Goal: Information Seeking & Learning: Learn about a topic

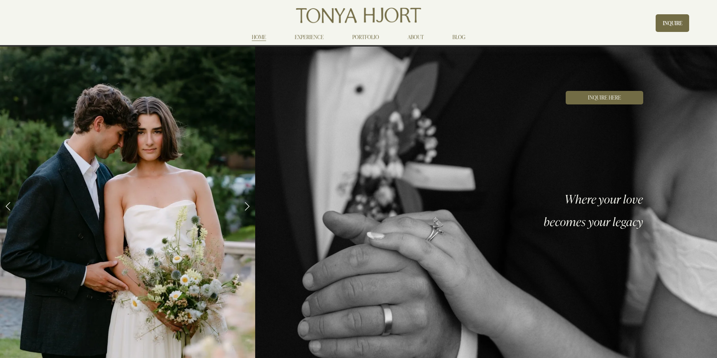
click at [365, 38] on link "PORTFOLIO" at bounding box center [365, 36] width 27 height 9
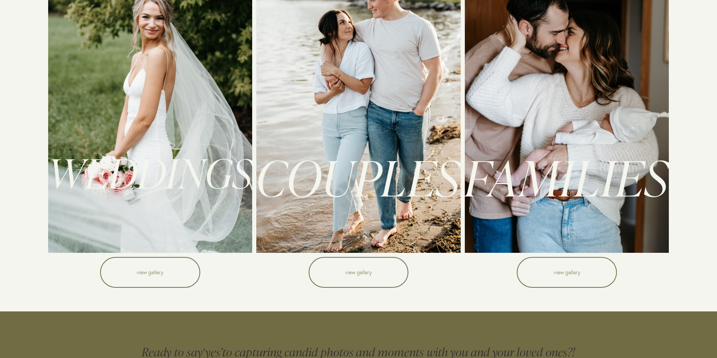
scroll to position [113, 0]
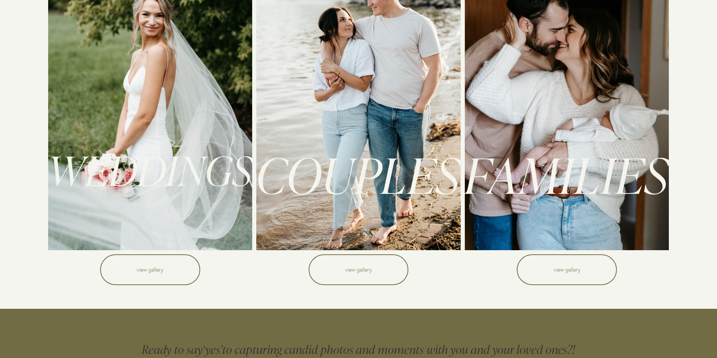
click at [179, 273] on link "view gallery" at bounding box center [150, 270] width 100 height 31
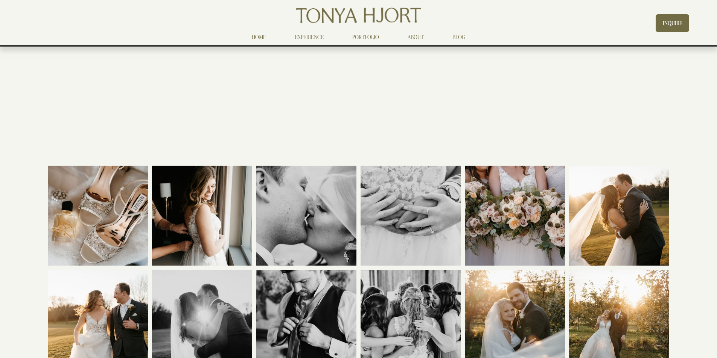
click at [419, 37] on link "ABOUT" at bounding box center [415, 36] width 16 height 9
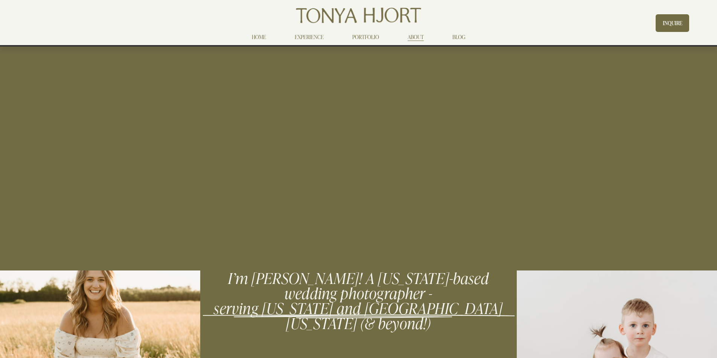
click at [362, 36] on link "PORTFOLIO" at bounding box center [365, 36] width 27 height 9
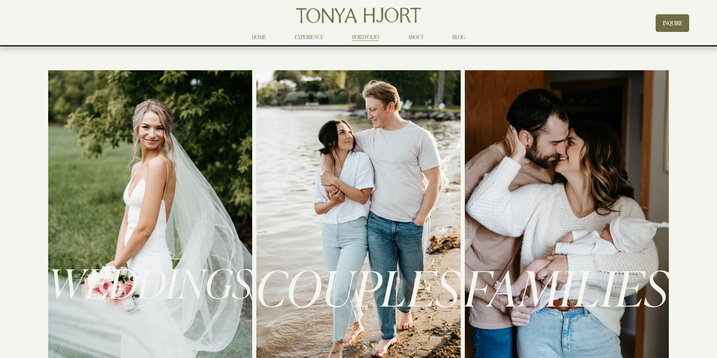
click at [310, 36] on link "EXPERIENCE" at bounding box center [309, 36] width 29 height 9
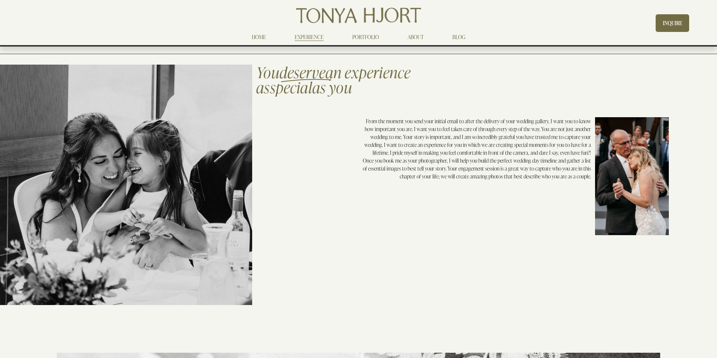
click at [355, 36] on link "PORTFOLIO" at bounding box center [365, 36] width 27 height 9
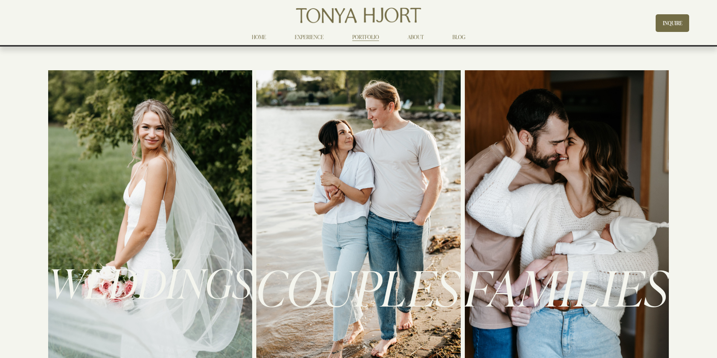
click at [343, 159] on div at bounding box center [358, 216] width 204 height 293
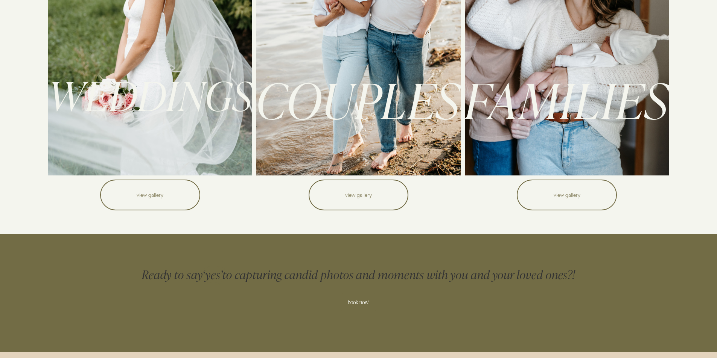
scroll to position [188, 0]
click at [348, 199] on link "view gallery" at bounding box center [358, 194] width 100 height 31
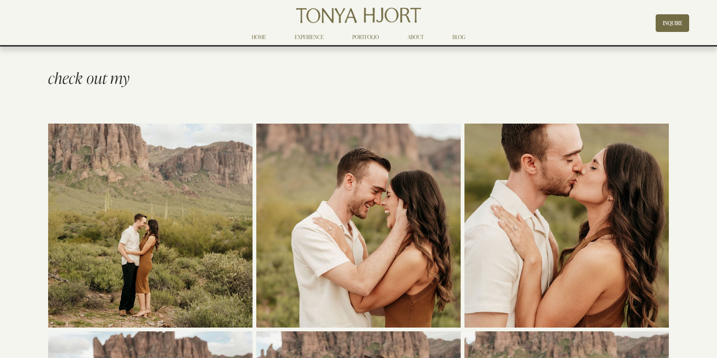
click at [375, 37] on link "PORTFOLIO" at bounding box center [365, 36] width 27 height 9
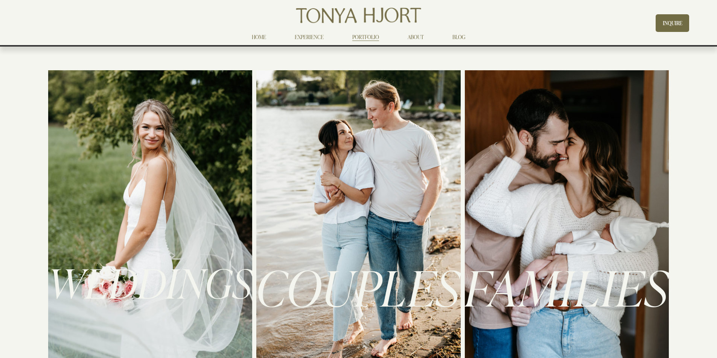
click at [202, 11] on div at bounding box center [358, 15] width 330 height 21
click at [370, 38] on link "PORTFOLIO" at bounding box center [365, 36] width 27 height 9
click at [376, 35] on link "PORTFOLIO" at bounding box center [365, 36] width 27 height 9
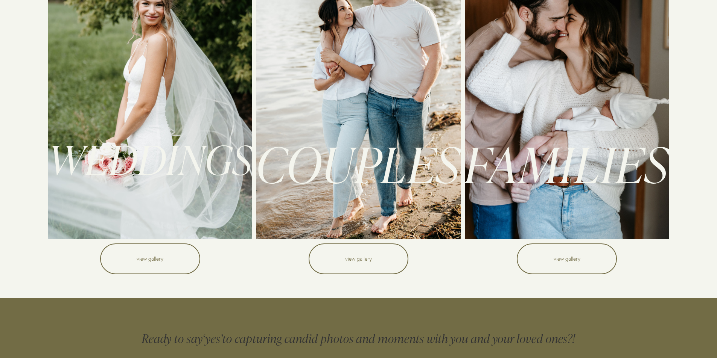
scroll to position [188, 0]
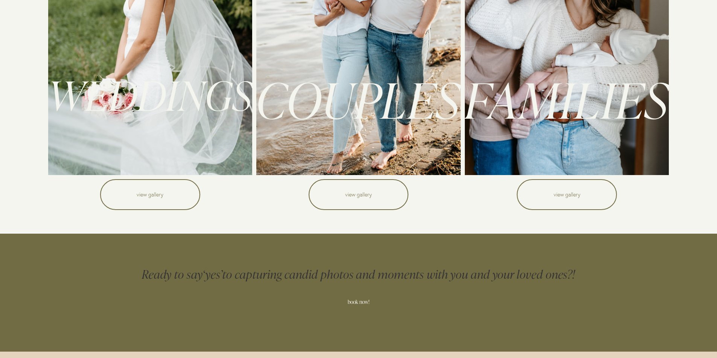
click at [366, 188] on link "view gallery" at bounding box center [358, 194] width 100 height 31
